Goal: Task Accomplishment & Management: Manage account settings

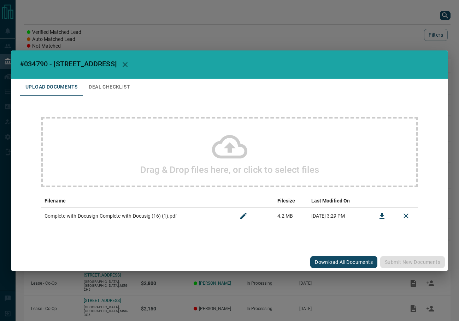
click at [36, 63] on span "#034790 - [STREET_ADDRESS]" at bounding box center [68, 64] width 97 height 8
copy span "034790"
click at [375, 217] on button "Download" at bounding box center [381, 216] width 17 height 17
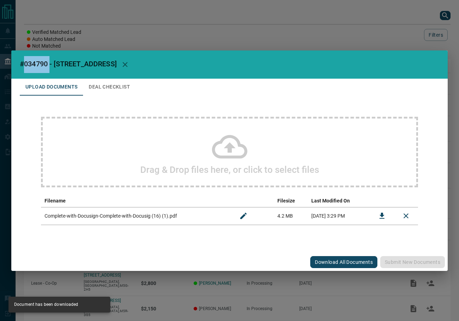
click at [101, 87] on button "Deal Checklist" at bounding box center [109, 87] width 53 height 17
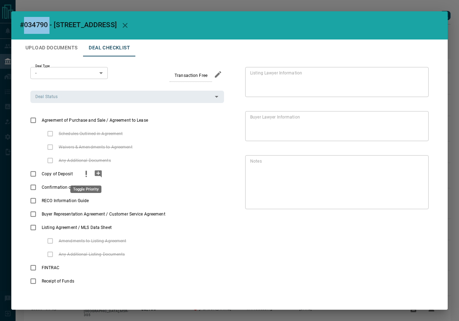
click at [83, 175] on icon "priority" at bounding box center [86, 174] width 8 height 8
click at [95, 174] on icon "add note" at bounding box center [98, 173] width 7 height 7
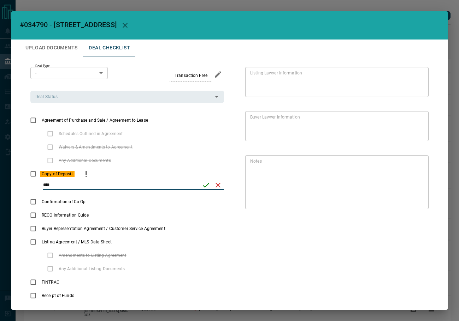
type input "****"
click at [204, 184] on icon "save" at bounding box center [206, 185] width 8 height 8
click at [174, 228] on icon "priority" at bounding box center [178, 228] width 8 height 8
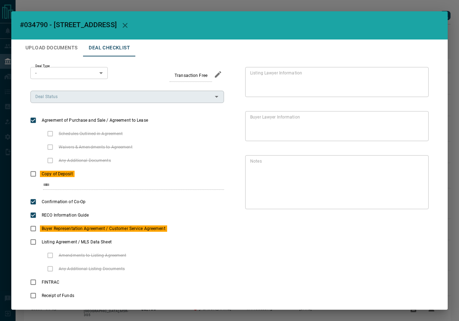
click at [79, 97] on input "Deal Status" at bounding box center [121, 97] width 178 height 8
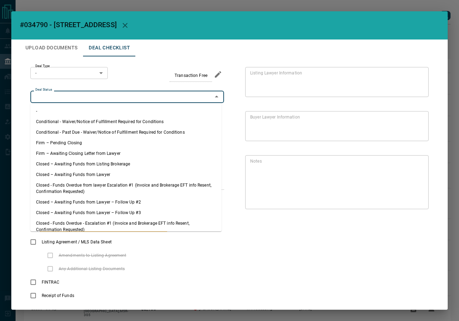
click at [66, 144] on li "Firm – Pending Closing" at bounding box center [125, 143] width 191 height 11
type input "**********"
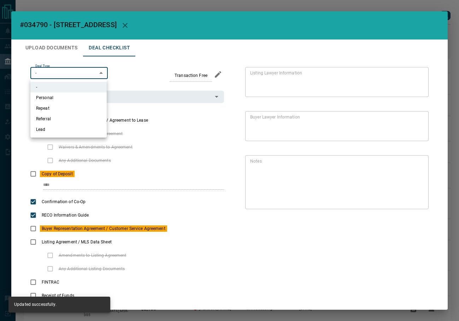
click at [60, 71] on body "Lead Transfers Leads Deals Listings Campaigns Quota Rules Agent Quotas Admin Mo…" at bounding box center [229, 181] width 459 height 363
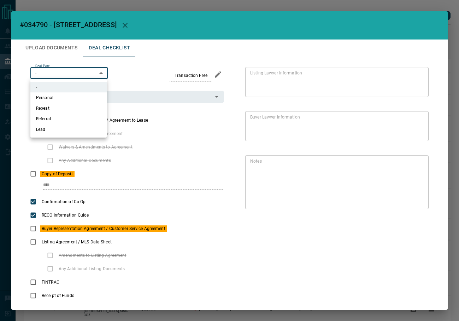
click at [56, 98] on li "Personal" at bounding box center [68, 97] width 76 height 11
type input "*"
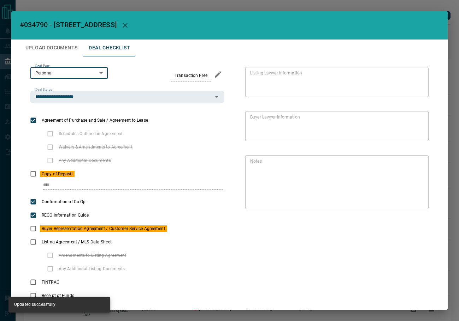
click at [49, 45] on button "Upload Documents" at bounding box center [51, 48] width 63 height 17
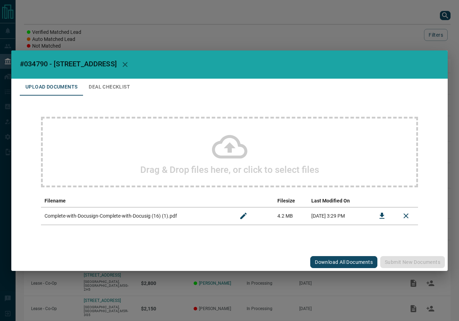
click at [132, 105] on div "Drag & Drop files here, or click to select files Filename Filesize Last Modifie…" at bounding box center [229, 171] width 419 height 151
click at [127, 136] on div "Drag & Drop files here, or click to select files" at bounding box center [229, 152] width 377 height 71
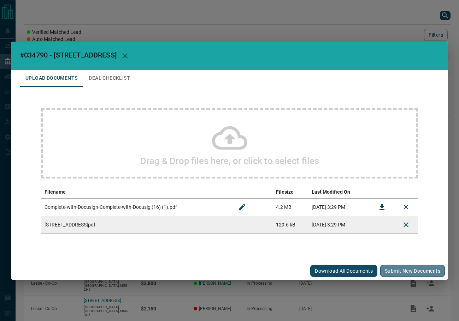
click at [407, 269] on button "Submit new documents" at bounding box center [412, 271] width 65 height 12
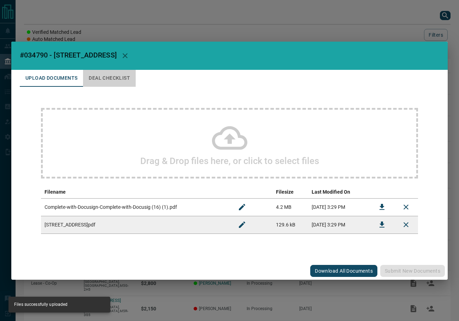
click at [125, 82] on button "Deal Checklist" at bounding box center [109, 78] width 53 height 17
